Goal: Task Accomplishment & Management: Use online tool/utility

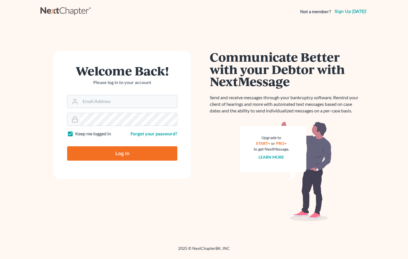
type input "[PERSON_NAME][EMAIL_ADDRESS][DOMAIN_NAME]"
click at [122, 154] on input "Log In" at bounding box center [122, 153] width 110 height 14
type input "Thinking..."
